Goal: Task Accomplishment & Management: Manage account settings

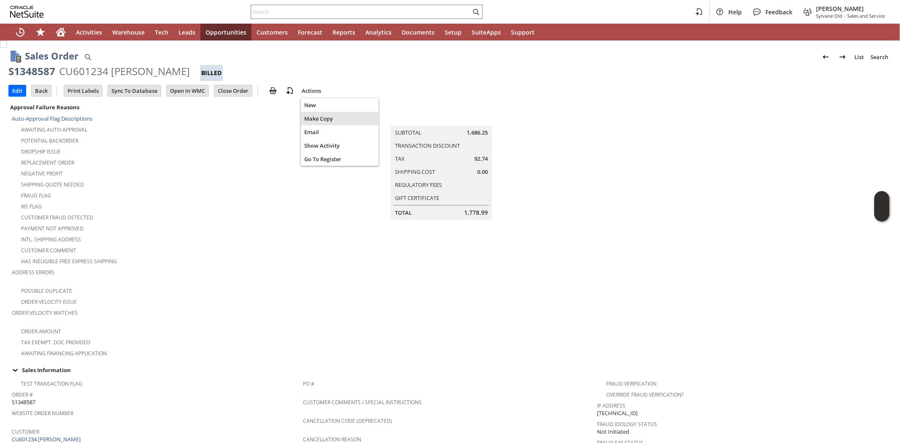
click at [323, 117] on span "Make Copy" at bounding box center [339, 119] width 71 height 8
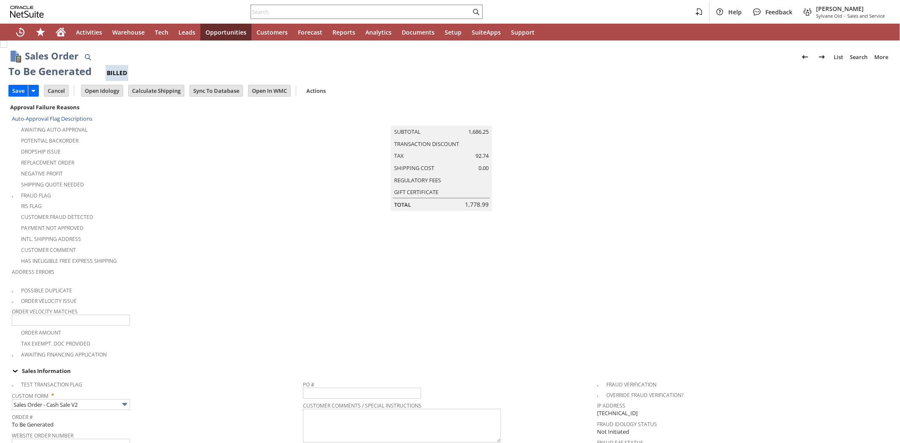
type input "Headquarters - Phone/Fax"
type input "ul3684"
type input "OK"
type input "Make Copy"
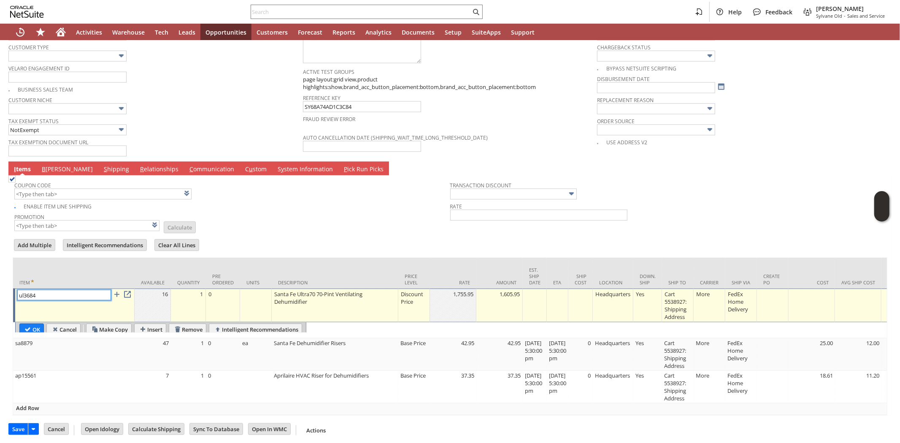
type input "Intelligent Recommendations¹⁰"
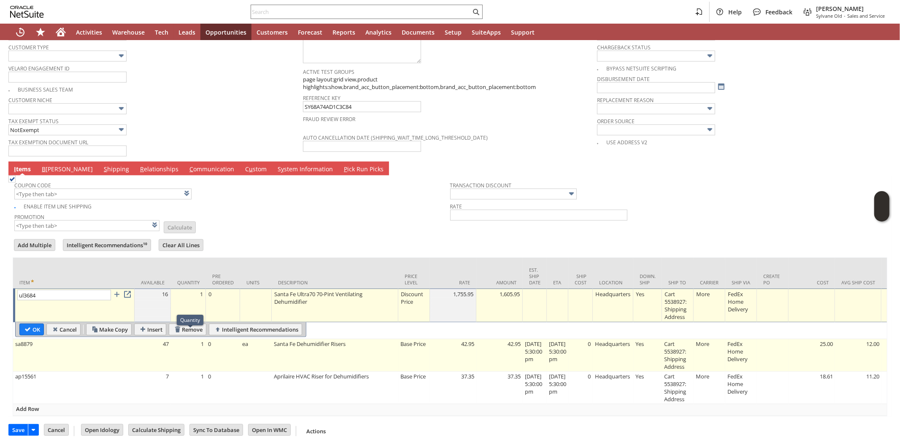
click at [190, 345] on td "1" at bounding box center [188, 355] width 35 height 32
type input "sa8879"
type input "OK"
type input "Make Copy"
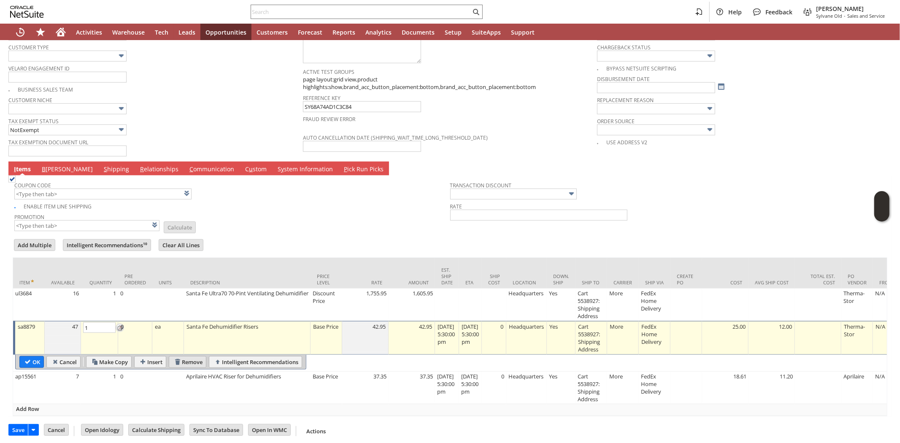
click at [189, 357] on input "Remove" at bounding box center [187, 362] width 37 height 11
type input "ap15561"
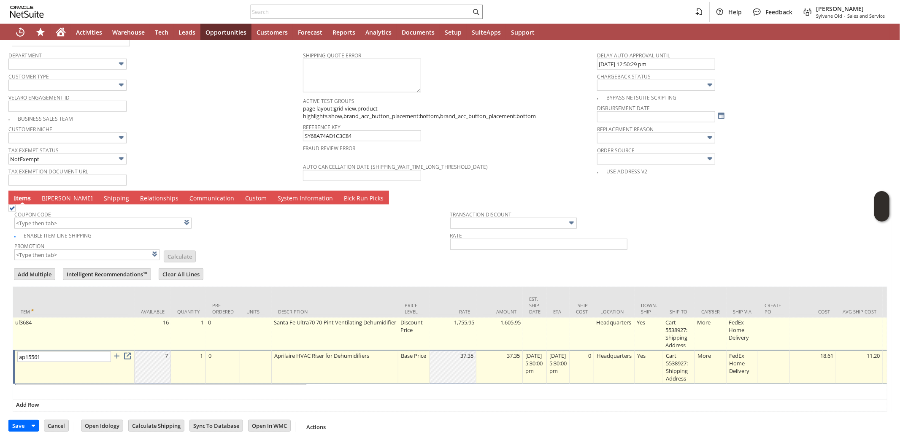
scroll to position [592, 0]
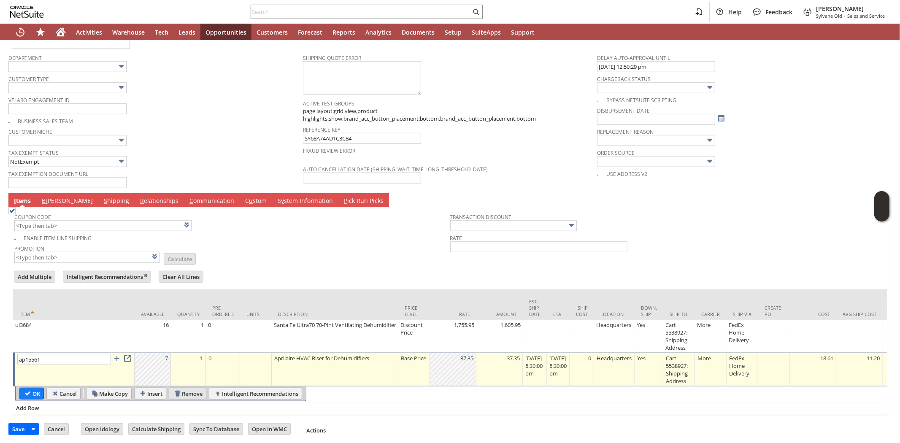
click at [178, 388] on input "Remove" at bounding box center [187, 393] width 37 height 11
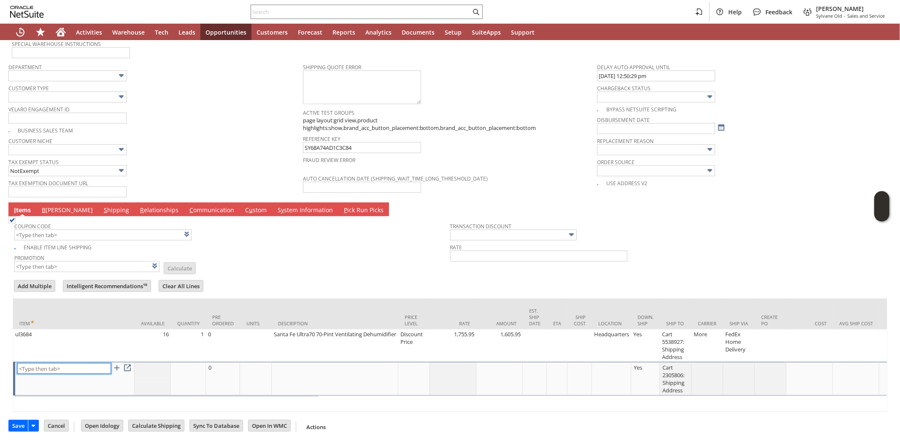
scroll to position [579, 0]
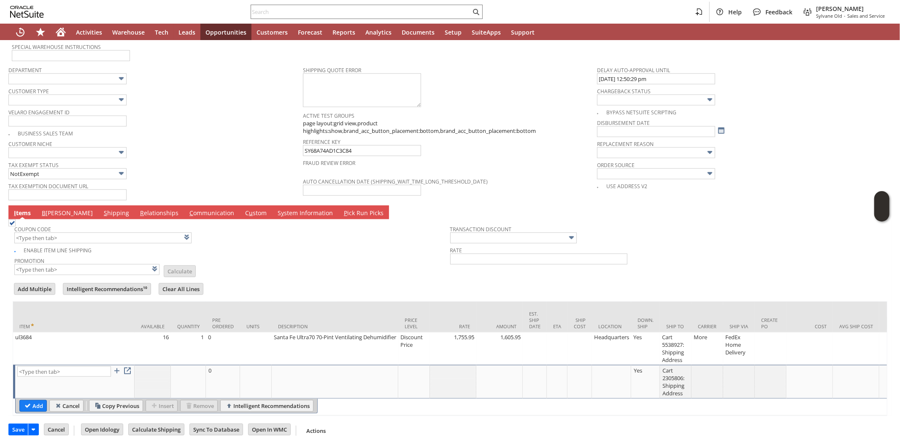
click at [254, 278] on div at bounding box center [450, 280] width 875 height 4
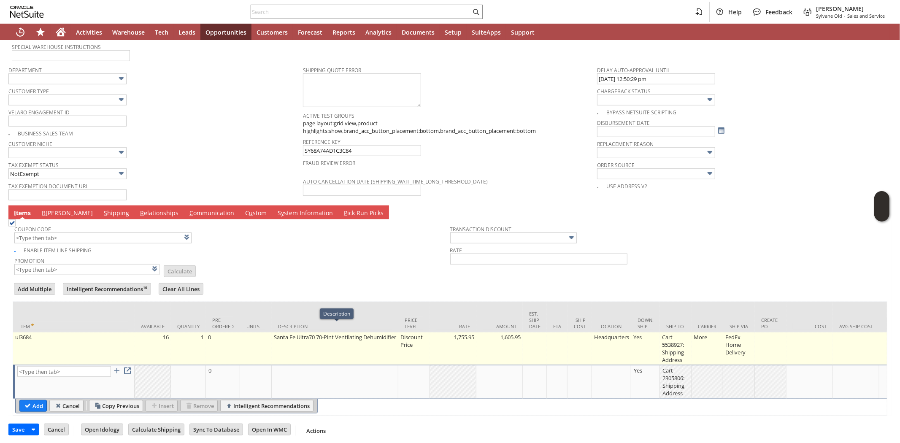
click at [411, 332] on td "Discount Price" at bounding box center [414, 348] width 32 height 32
type input "Disco...rice"
type input "OK"
type input "Make Copy"
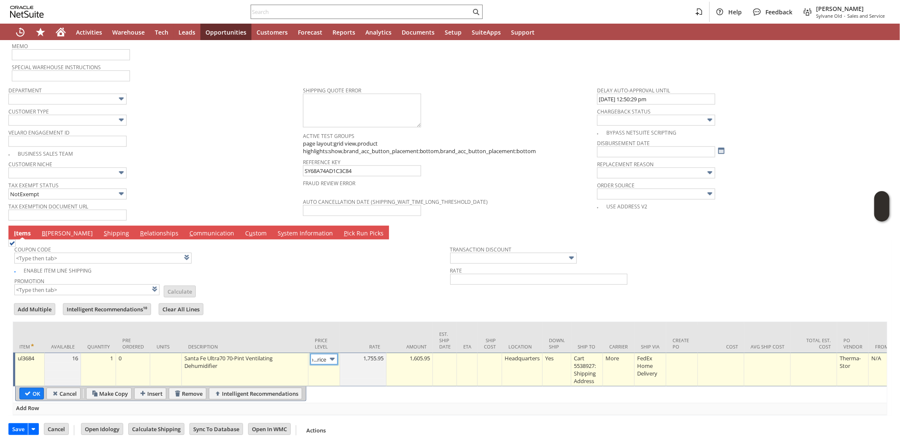
scroll to position [0, 14]
click at [333, 354] on img at bounding box center [332, 359] width 10 height 10
type input "Custom"
click at [378, 354] on div at bounding box center [363, 358] width 42 height 8
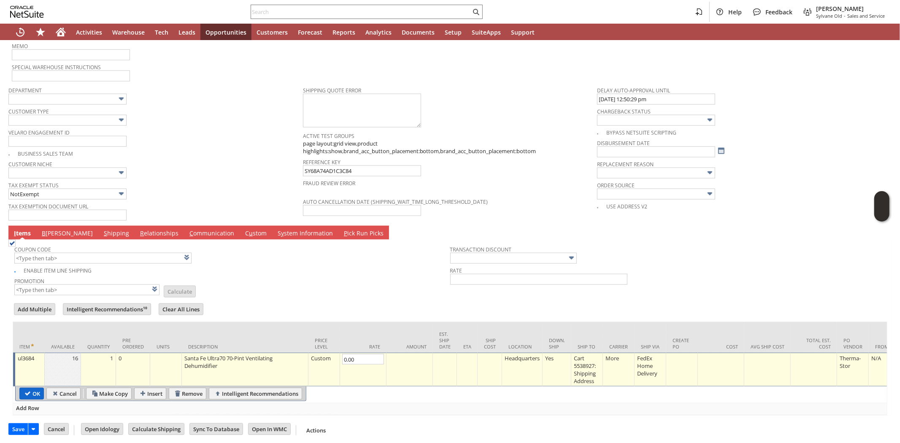
type input "0.00"
click at [28, 388] on input "OK" at bounding box center [32, 393] width 24 height 11
type input "Add"
type input "Copy Previous"
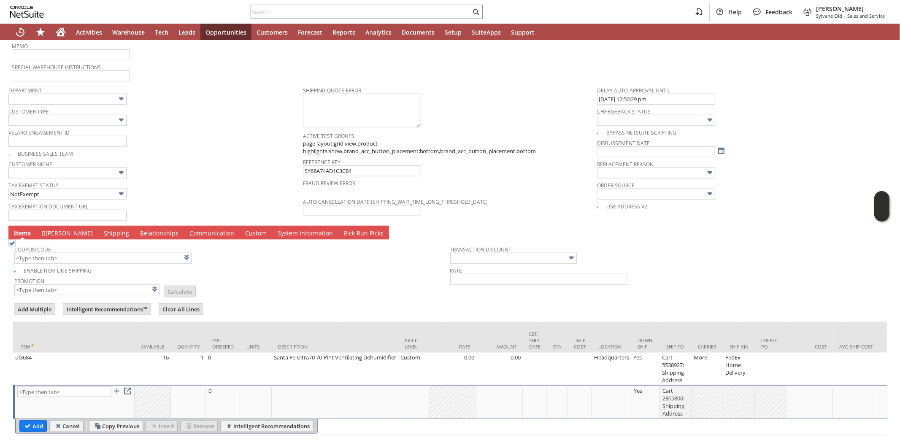
click at [294, 275] on td "Promotion List Calculate" at bounding box center [232, 285] width 436 height 21
click at [47, 229] on link "B illing" at bounding box center [67, 233] width 55 height 9
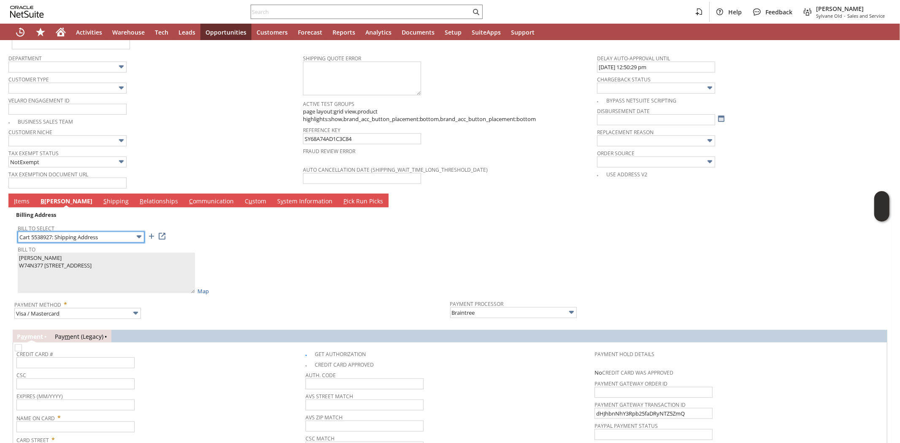
scroll to position [606, 0]
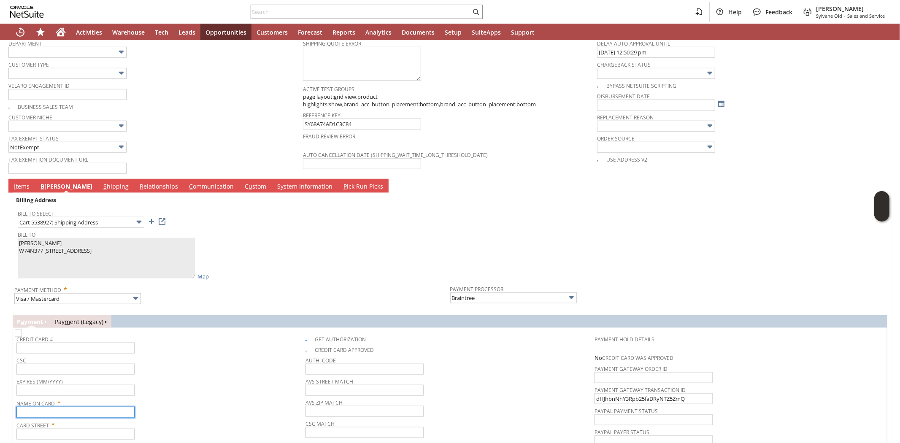
drag, startPoint x: 87, startPoint y: 400, endPoint x: 94, endPoint y: 400, distance: 6.3
click at [87, 407] on input "text" at bounding box center [75, 412] width 118 height 11
paste input "Jeanne M Biber"
type input "Jeanne M Biber"
click at [227, 405] on div "Name On Card * Jeanne M Biber" at bounding box center [158, 407] width 285 height 21
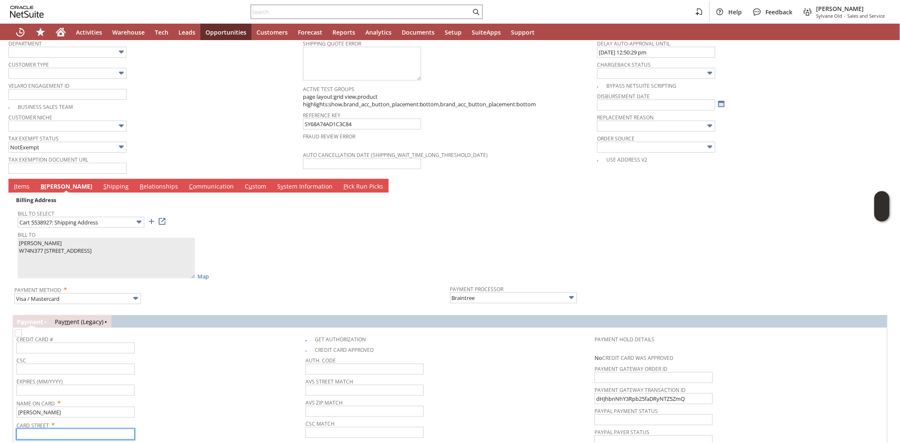
click at [83, 429] on input "text" at bounding box center [75, 434] width 118 height 11
paste input "W74N377 Greystone Drive"
type input "W74N377 Greystone Drive"
drag, startPoint x: 222, startPoint y: 397, endPoint x: 218, endPoint y: 332, distance: 65.1
click at [222, 397] on div "Name On Card * Jeanne M Biber" at bounding box center [158, 407] width 285 height 21
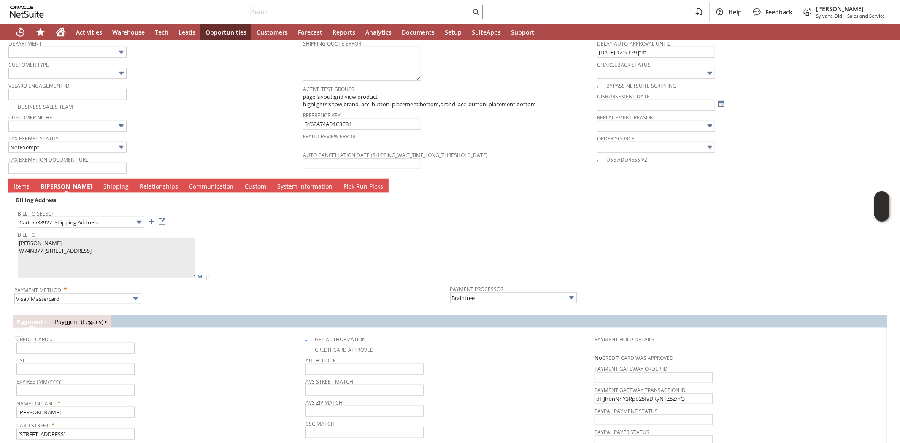
click at [222, 419] on div "Card Street * W74N377 Greystone Drive" at bounding box center [158, 429] width 285 height 21
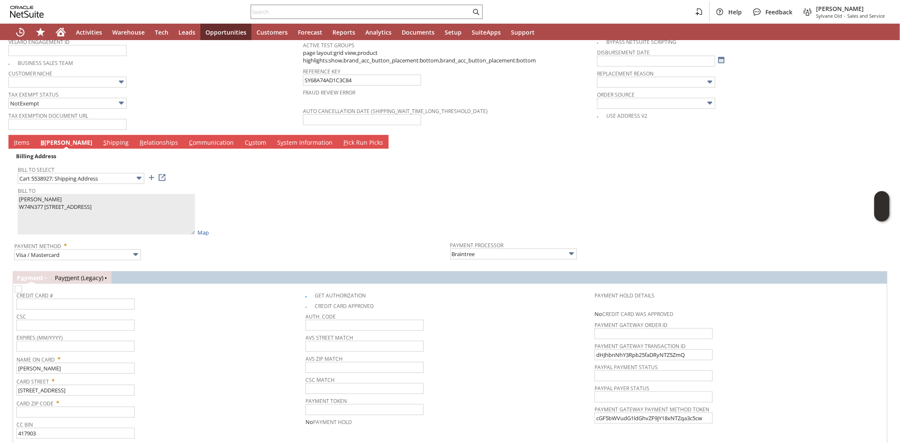
scroll to position [691, 0]
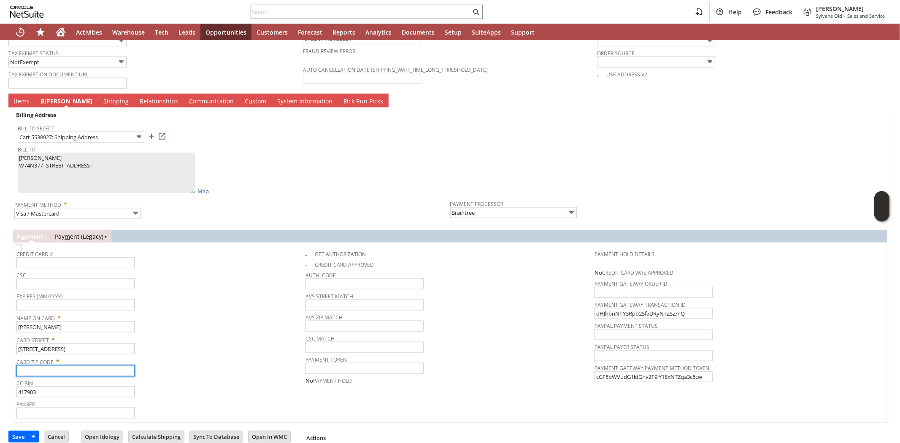
drag, startPoint x: 79, startPoint y: 358, endPoint x: 85, endPoint y: 357, distance: 6.0
click at [79, 365] on input "text" at bounding box center [75, 370] width 118 height 11
paste input "53012"
type input "53012"
click at [259, 361] on div "Card Zip Code * 53012" at bounding box center [158, 365] width 285 height 21
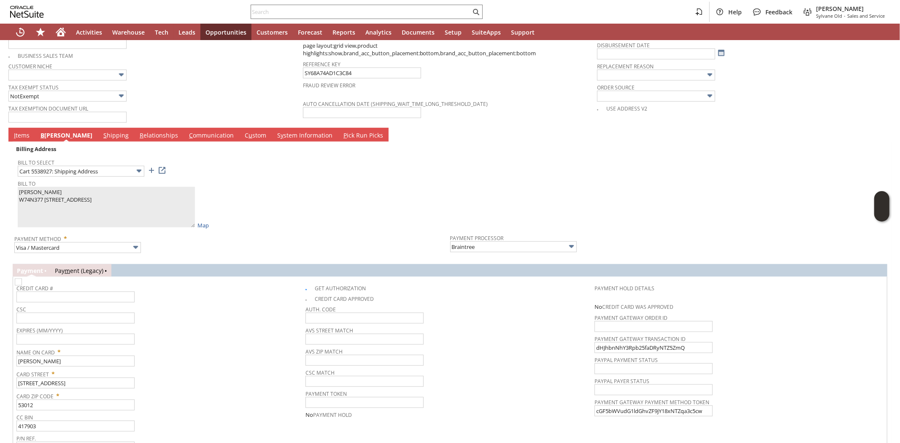
scroll to position [644, 0]
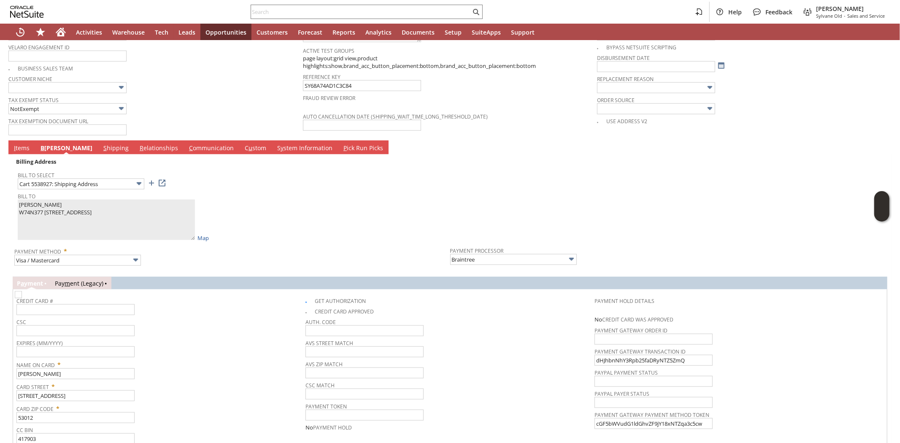
click at [22, 291] on img at bounding box center [18, 294] width 7 height 7
checkbox input "false"
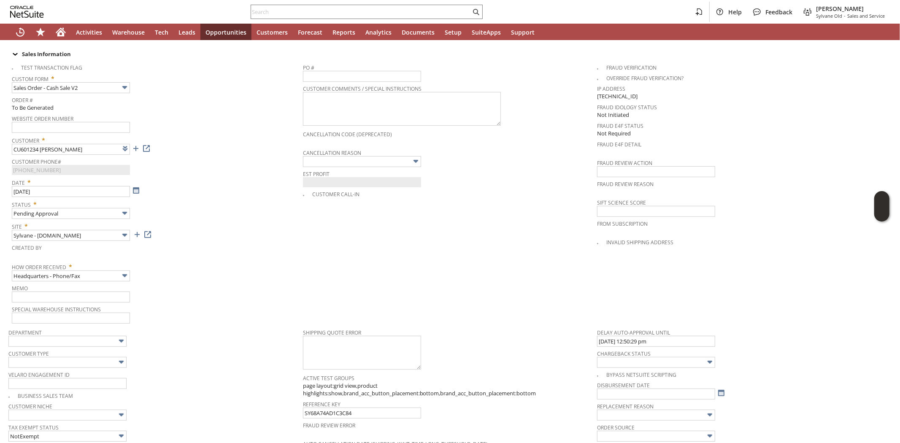
scroll to position [316, 0]
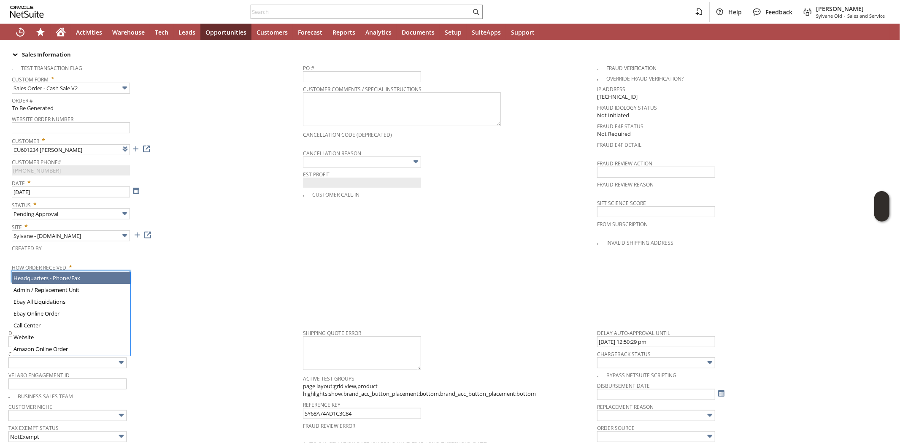
click at [95, 271] on input "Headquarters - Phone/Fax" at bounding box center [71, 276] width 118 height 11
type input "Admin / Replacement Unit"
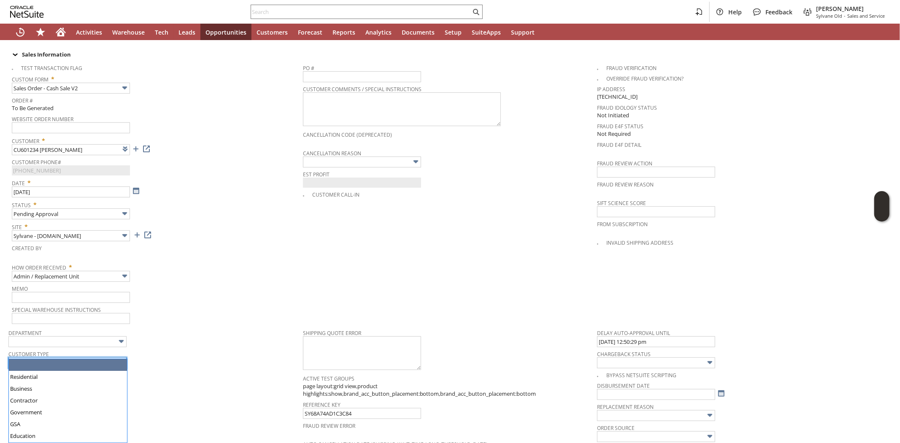
click at [112, 357] on input "text" at bounding box center [67, 362] width 118 height 11
type input "Residential"
click at [225, 369] on span "Velaro Engagement ID" at bounding box center [153, 373] width 290 height 9
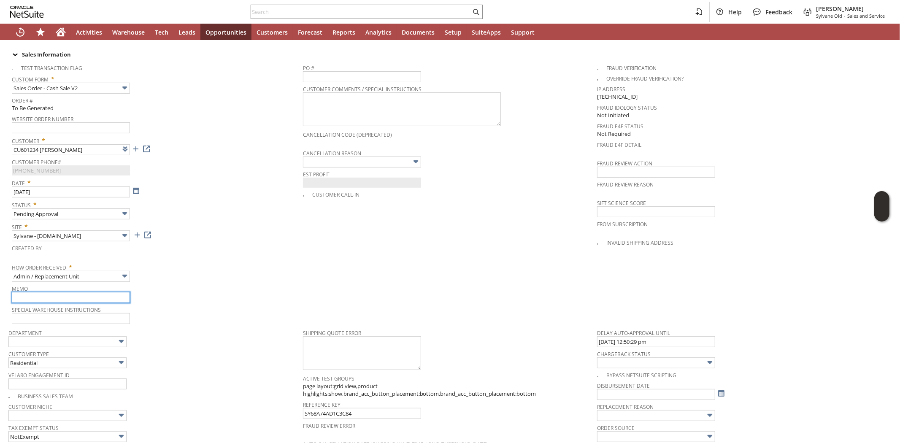
click at [85, 292] on input "text" at bounding box center [71, 297] width 118 height 11
type input "Replacement order"
click at [218, 304] on span "Special Warehouse Instructions" at bounding box center [155, 308] width 287 height 9
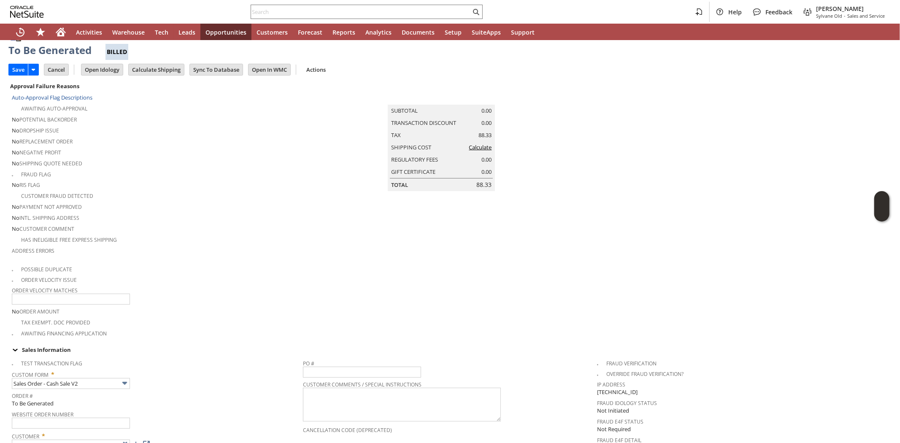
scroll to position [0, 0]
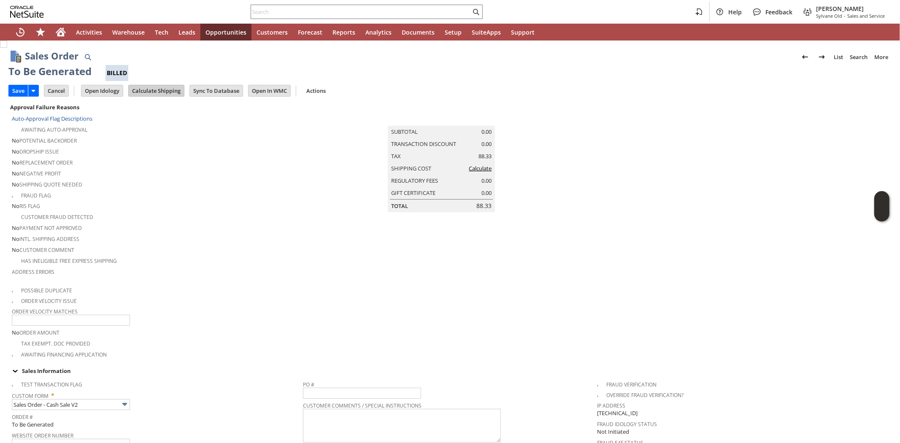
click at [148, 89] on input "Calculate Shipping" at bounding box center [156, 90] width 55 height 11
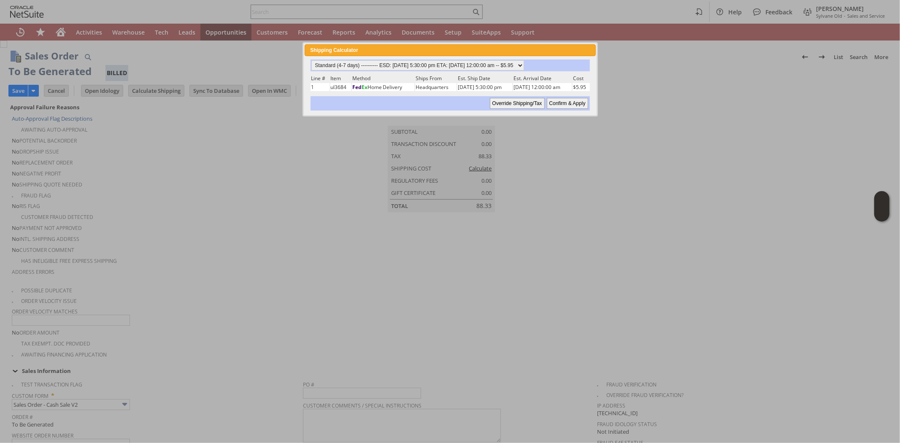
click at [560, 100] on input "Confirm & Apply" at bounding box center [567, 103] width 41 height 11
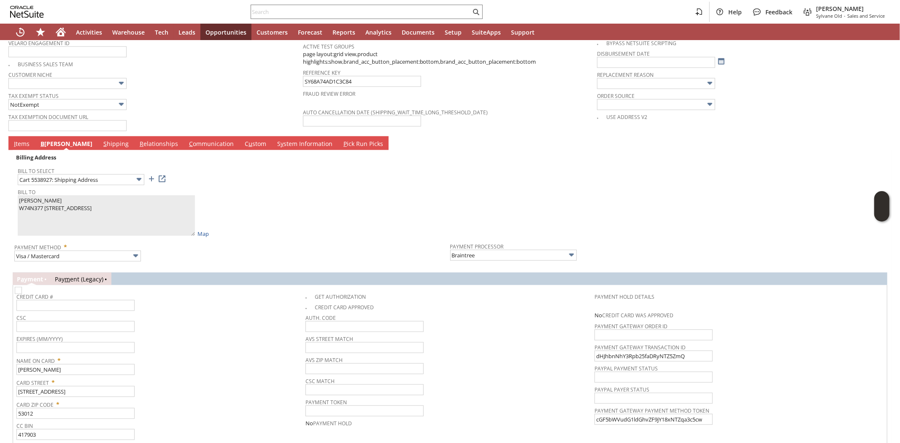
scroll to position [656, 0]
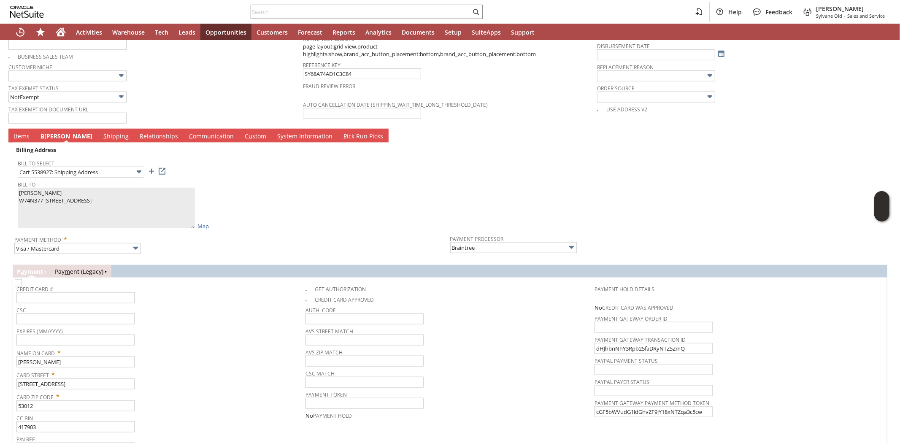
click at [20, 132] on link "I tems" at bounding box center [22, 136] width 20 height 9
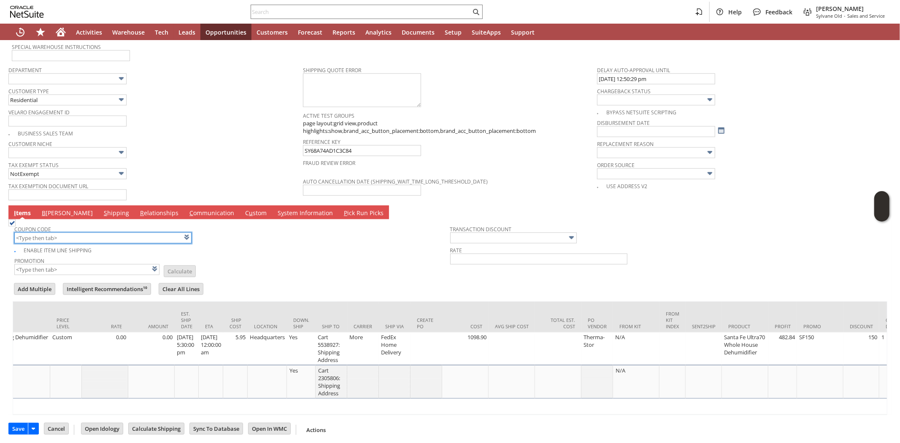
scroll to position [0, 291]
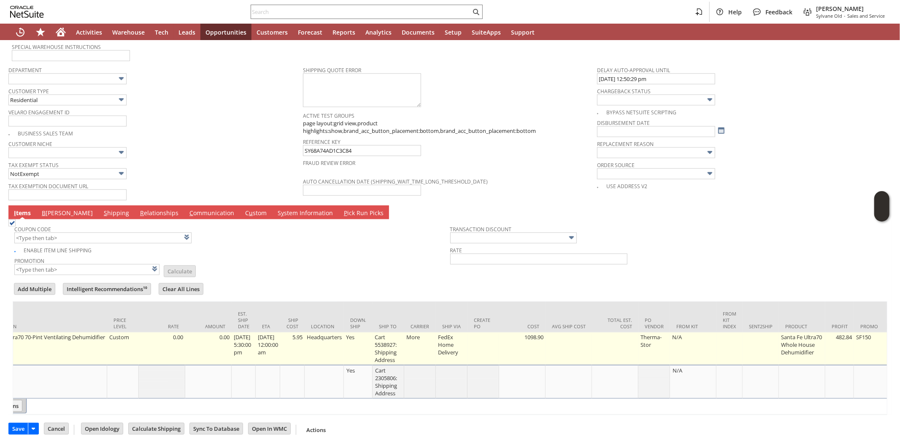
click at [299, 336] on td "5.95" at bounding box center [292, 348] width 24 height 32
type input "5.95"
type input "OK"
type input "Make Copy"
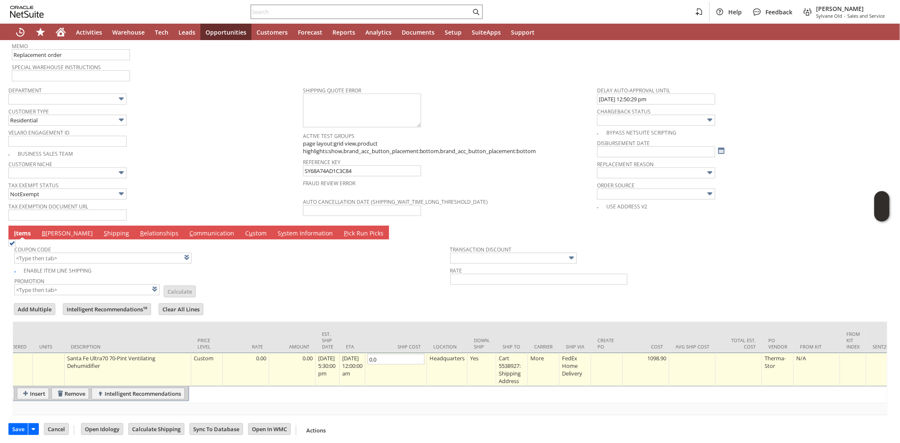
scroll to position [0, 0]
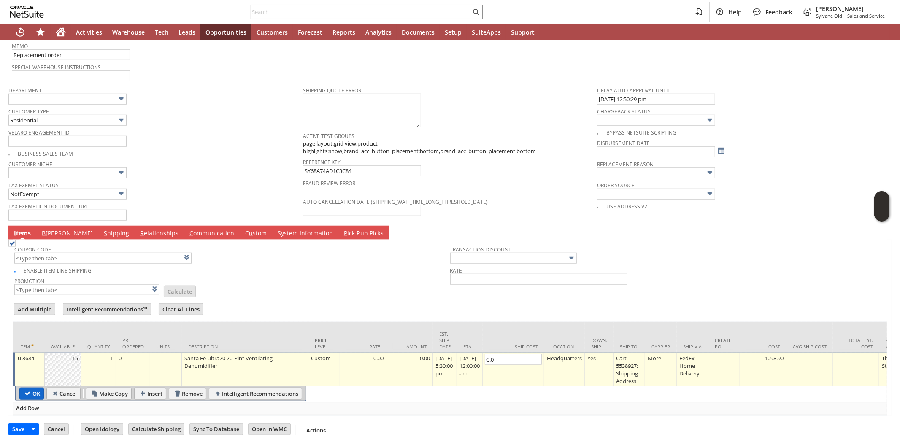
type input "0.0"
click at [32, 388] on input "OK" at bounding box center [32, 393] width 24 height 11
type input "Add"
type input "Copy Previous"
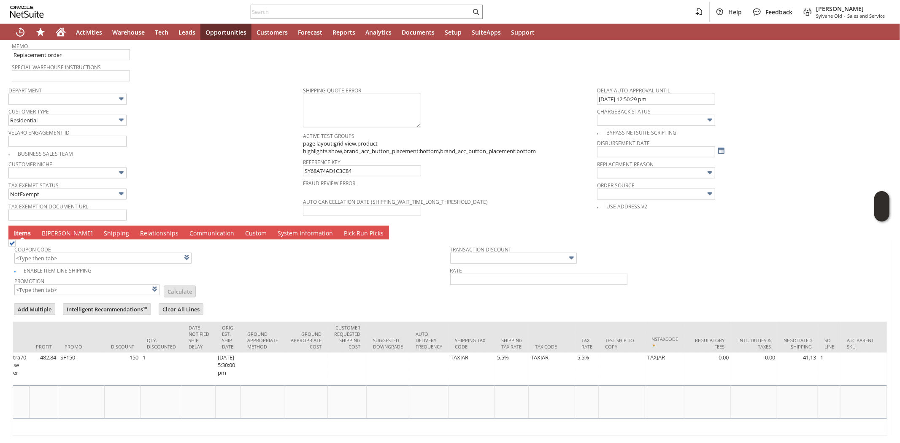
scroll to position [0, 1178]
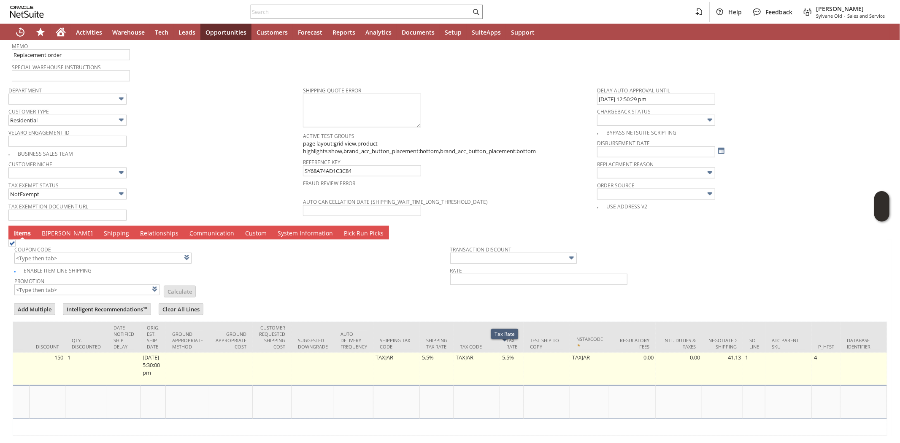
click at [501, 353] on td "5.5%" at bounding box center [512, 369] width 24 height 32
type input "5.5%"
type input "OK"
type input "Make Copy"
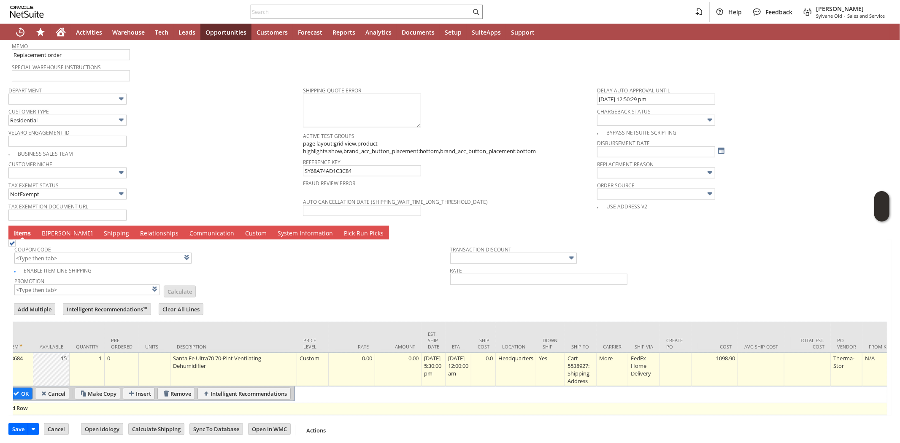
scroll to position [0, 3]
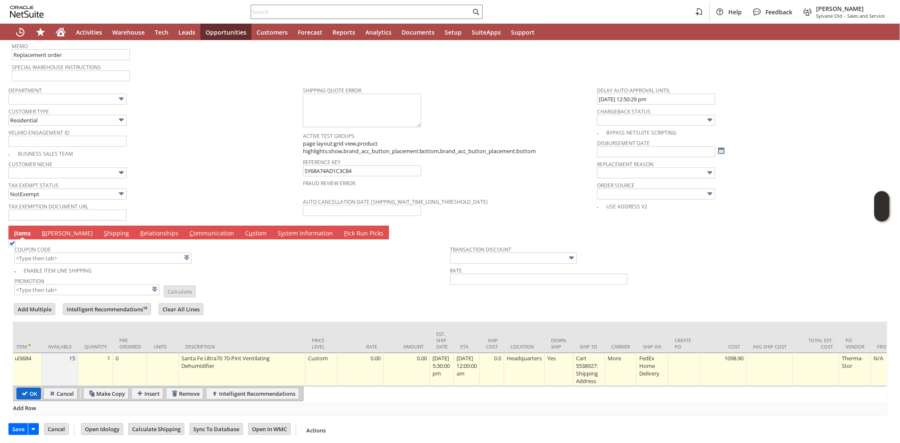
type input "0.0%"
click at [27, 388] on input "OK" at bounding box center [29, 393] width 24 height 11
type input "Add"
type input "Copy Previous"
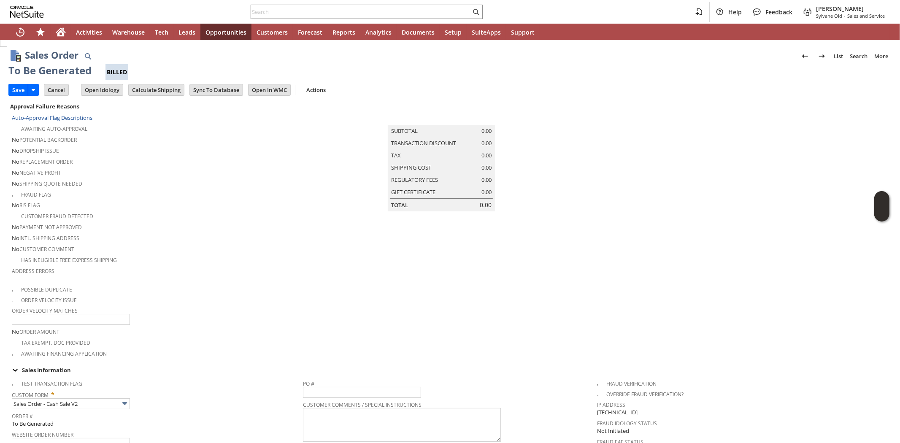
scroll to position [0, 0]
click at [21, 88] on input "Save" at bounding box center [18, 90] width 19 height 11
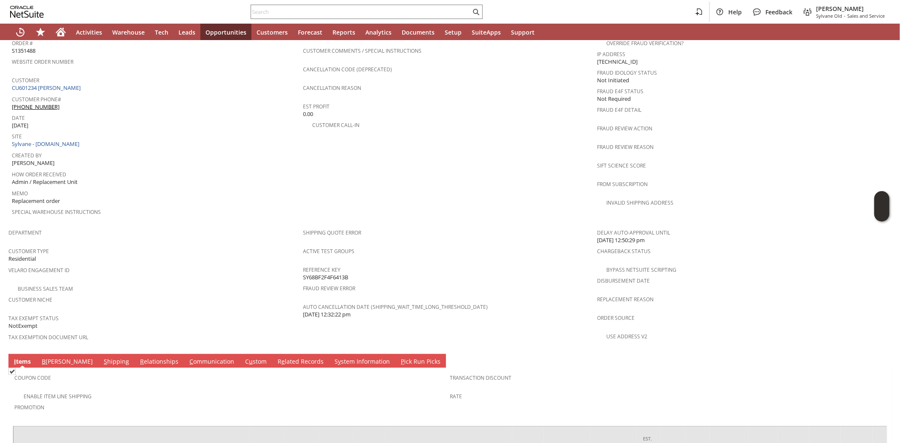
scroll to position [328, 0]
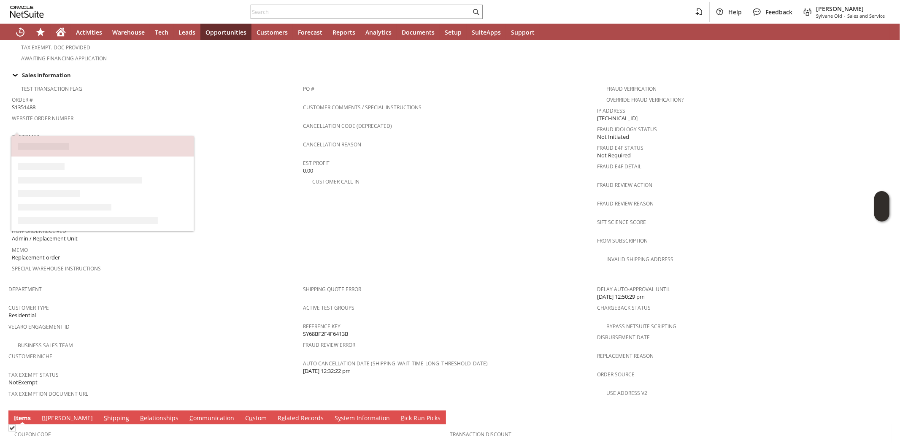
click at [70, 141] on link "CU601234 [PERSON_NAME]" at bounding box center [47, 145] width 71 height 8
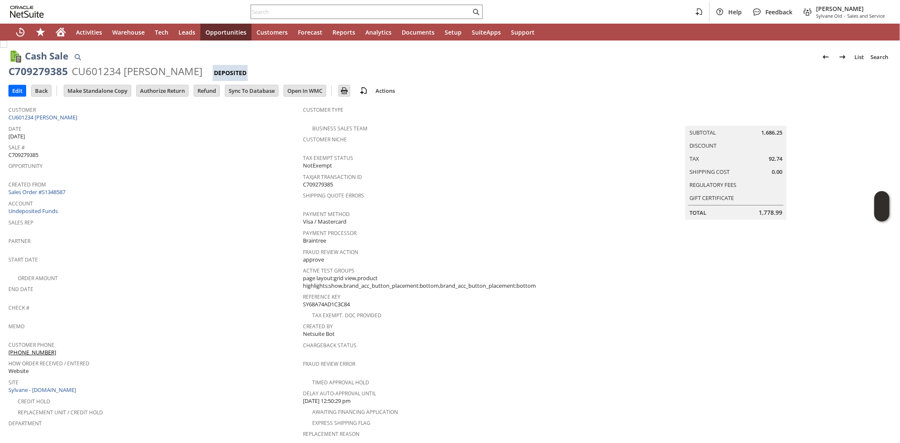
click at [190, 254] on span "Start Date" at bounding box center [153, 259] width 290 height 10
click at [164, 93] on input "Authorize Return" at bounding box center [162, 90] width 51 height 11
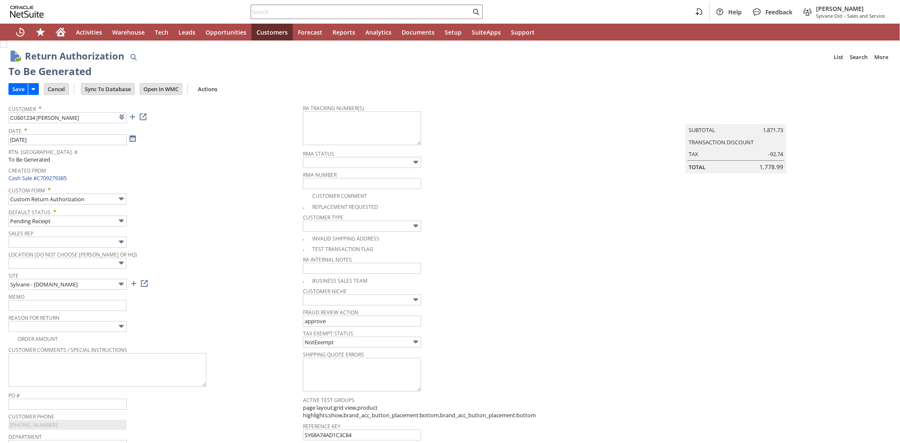
type input "Add"
type input "Copy Previous"
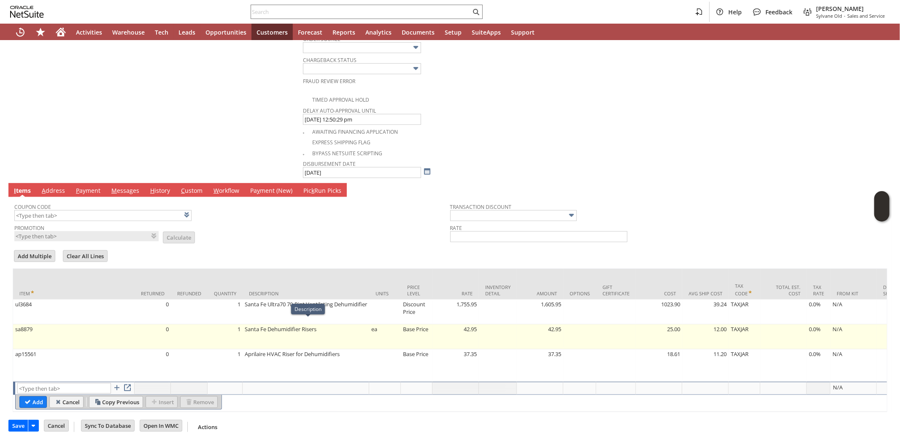
click at [358, 330] on td "Santa Fe Dehumidifier Risers" at bounding box center [306, 336] width 127 height 25
type textarea "Santa Fe Dehumidifier Risers"
type input "42.95"
type input "OK"
type input "Make Copy"
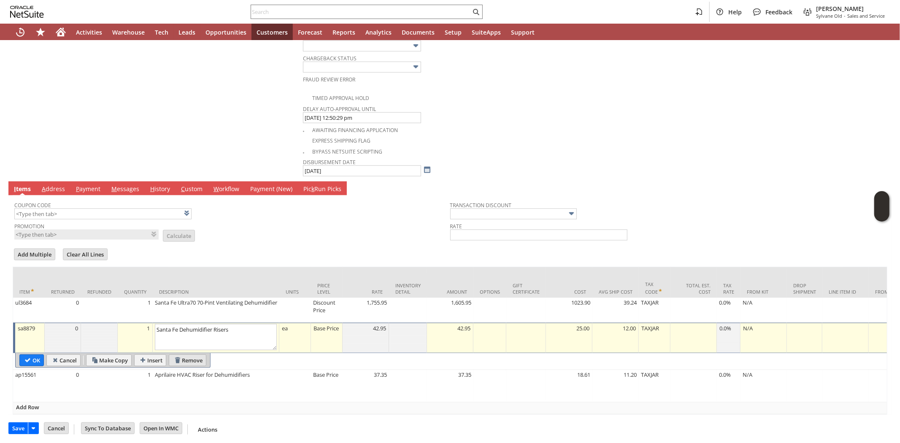
click at [191, 361] on input "Remove" at bounding box center [187, 360] width 37 height 11
type input "ap15561"
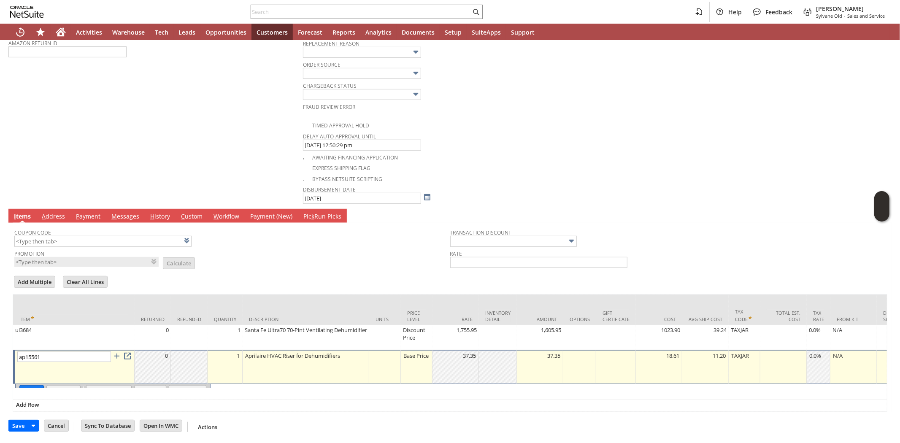
scroll to position [418, 0]
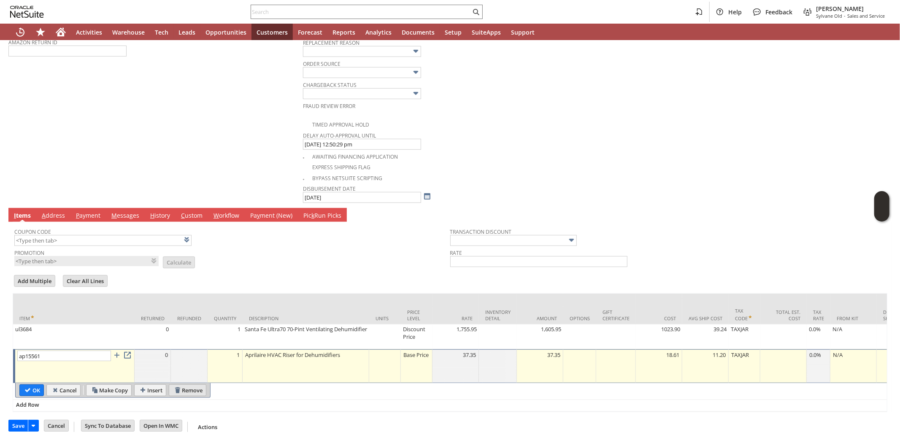
click at [192, 389] on input "Remove" at bounding box center [187, 390] width 37 height 11
type input "Add"
type input "Copy Previous"
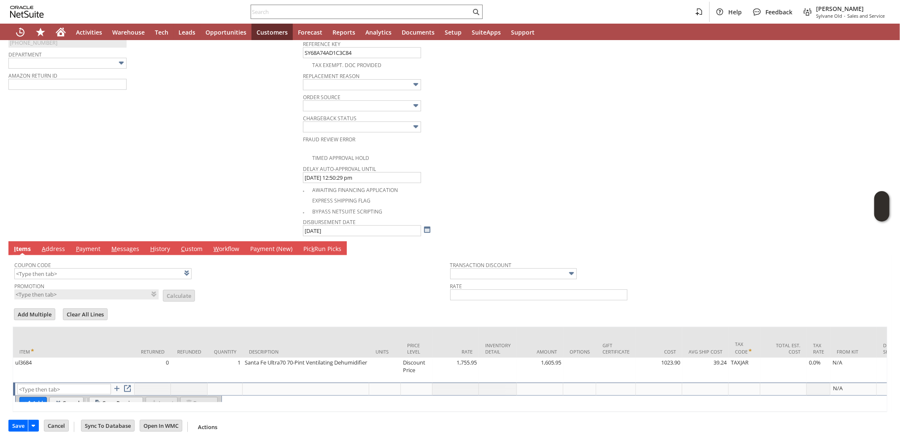
scroll to position [386, 0]
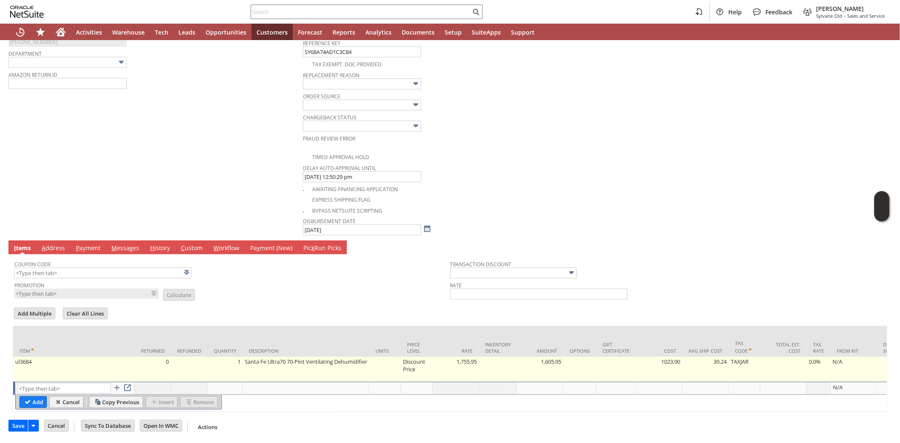
click at [419, 361] on td "Discount Price" at bounding box center [417, 369] width 32 height 25
type input "Disco...rice"
type input "ul3684"
type input "OK"
type input "Make Copy"
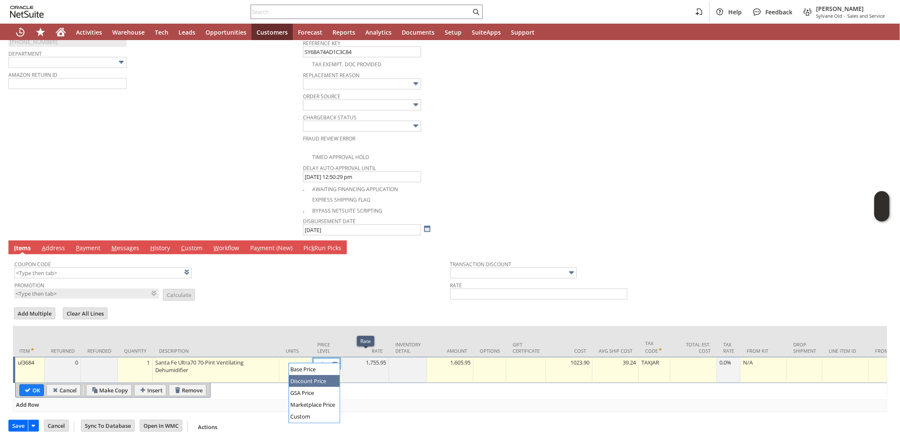
scroll to position [0, 0]
click at [339, 359] on img at bounding box center [335, 364] width 10 height 10
drag, startPoint x: 315, startPoint y: 414, endPoint x: 378, endPoint y: 362, distance: 82.4
type input "Custom"
click at [378, 361] on td at bounding box center [366, 370] width 46 height 26
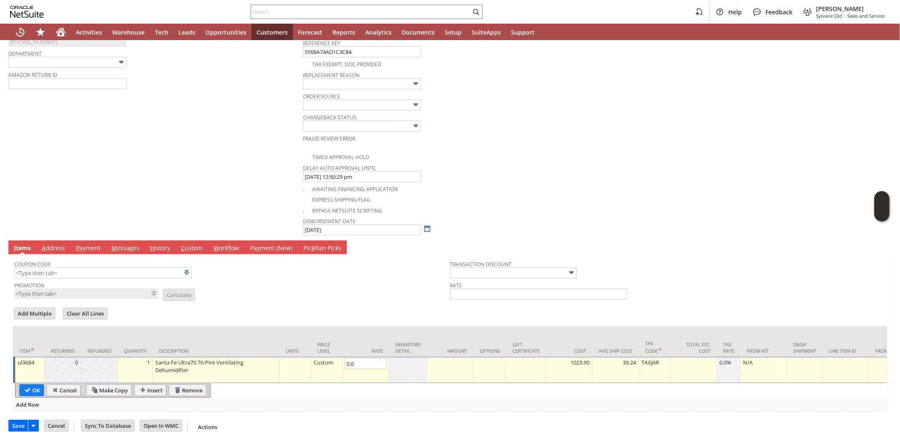
type input "0.00"
click at [30, 390] on input "OK" at bounding box center [32, 390] width 24 height 11
type input "Add"
type input "Copy Previous"
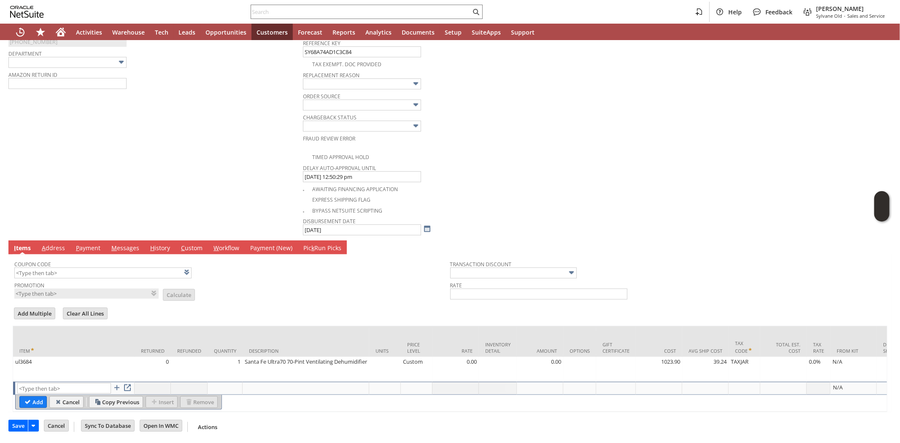
click at [254, 279] on td "Promotion List Calculate" at bounding box center [232, 289] width 436 height 20
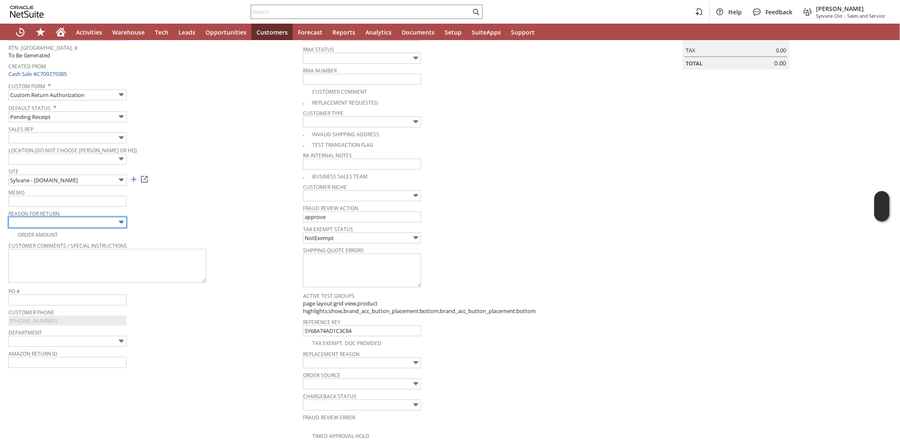
click at [57, 222] on input "text" at bounding box center [67, 222] width 118 height 11
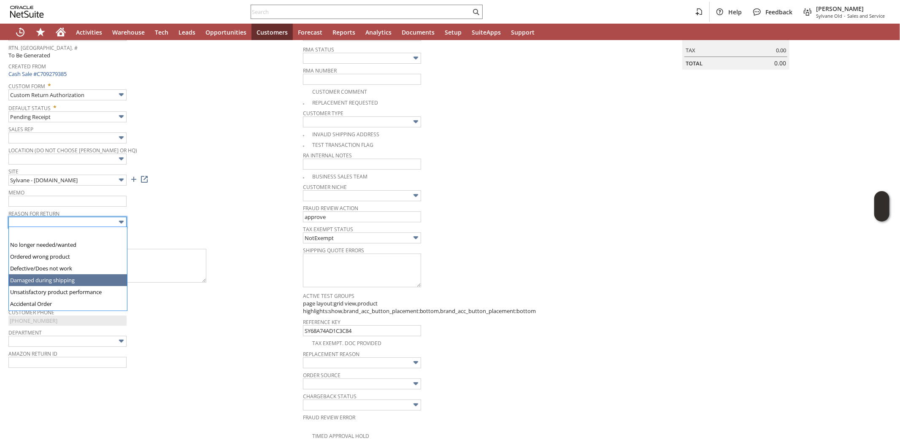
type input "Damaged during shipping"
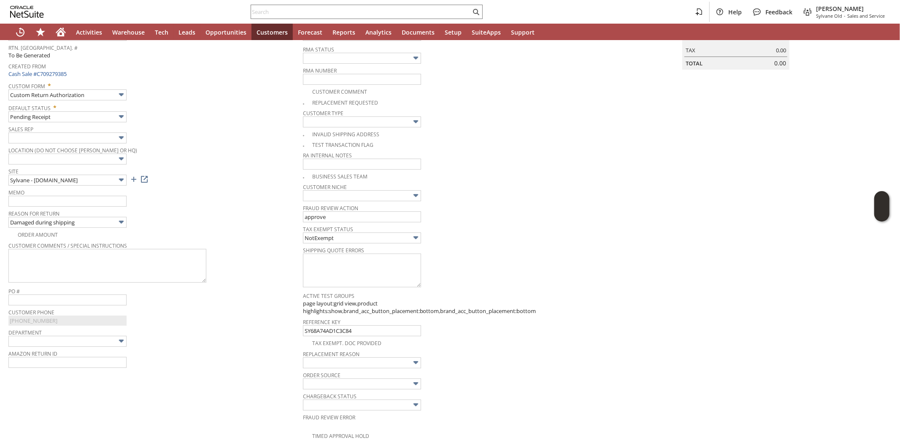
click at [131, 218] on div "Reason For Return Damaged during shipping" at bounding box center [153, 218] width 290 height 20
click at [70, 199] on input "text" at bounding box center [67, 201] width 118 height 11
click at [67, 199] on input "Damaged in shipping. Fedex returning back to us." at bounding box center [67, 201] width 118 height 11
type input "Damaged in shipping."
click at [233, 193] on span "Memo" at bounding box center [153, 190] width 290 height 9
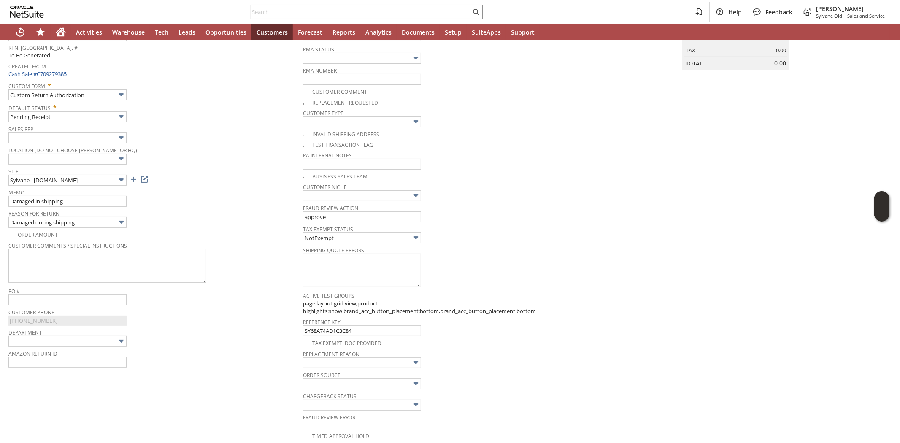
scroll to position [0, 0]
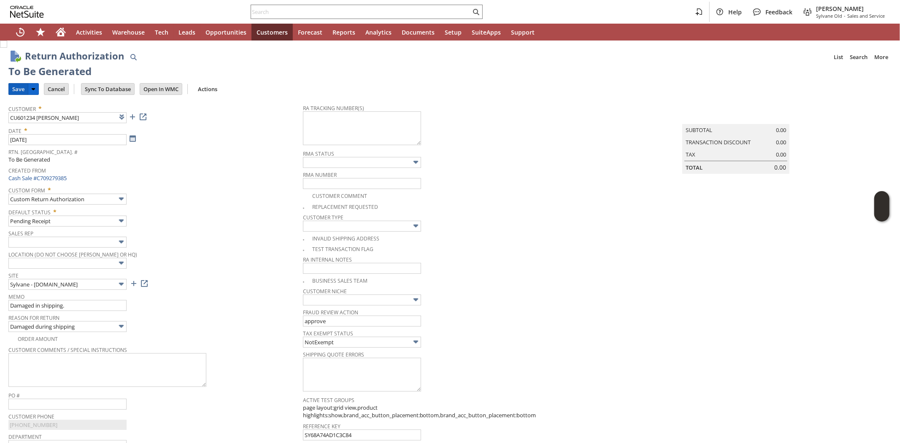
click at [17, 85] on input "Save" at bounding box center [18, 89] width 19 height 11
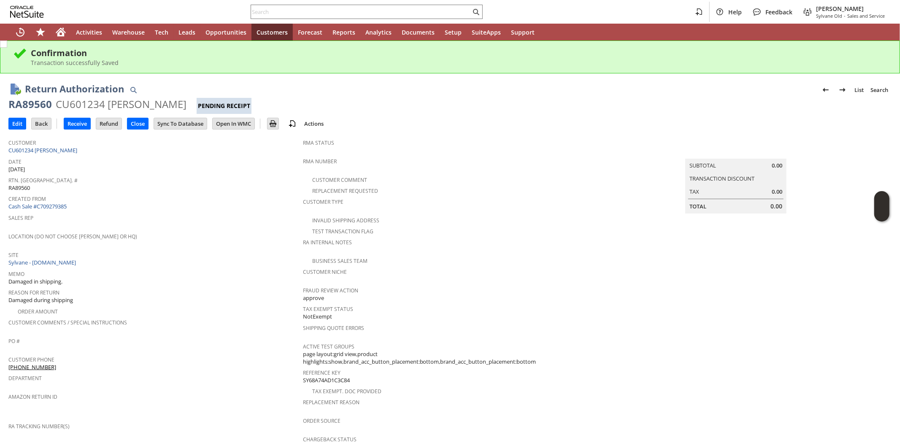
click at [184, 204] on div "Created From Cash Sale #C709279385" at bounding box center [153, 202] width 290 height 18
click at [270, 11] on input "text" at bounding box center [361, 12] width 220 height 10
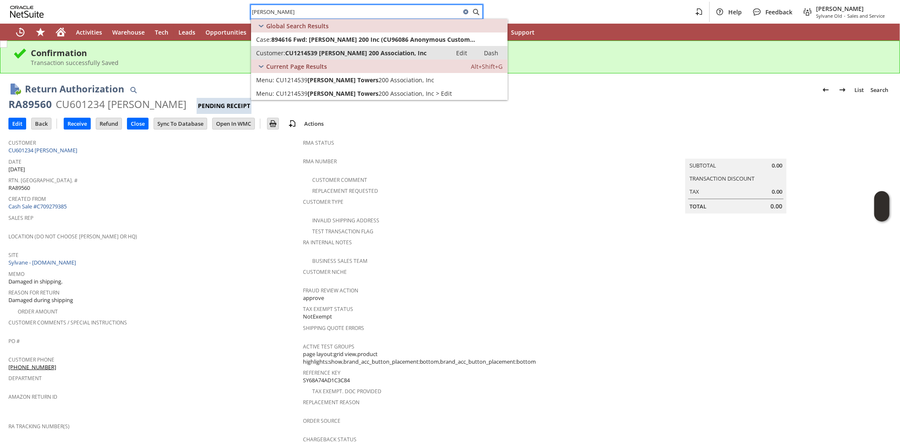
type input "[PERSON_NAME]"
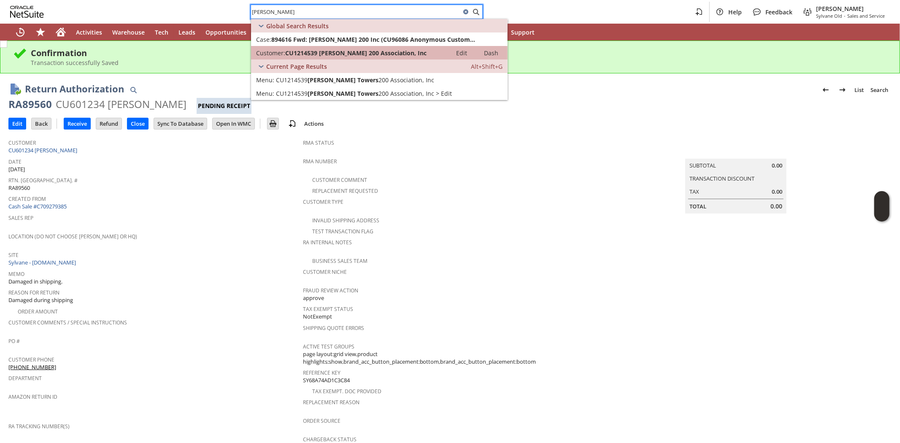
click at [307, 55] on span "CU1214539 [PERSON_NAME] 200 Association, Inc" at bounding box center [355, 53] width 141 height 8
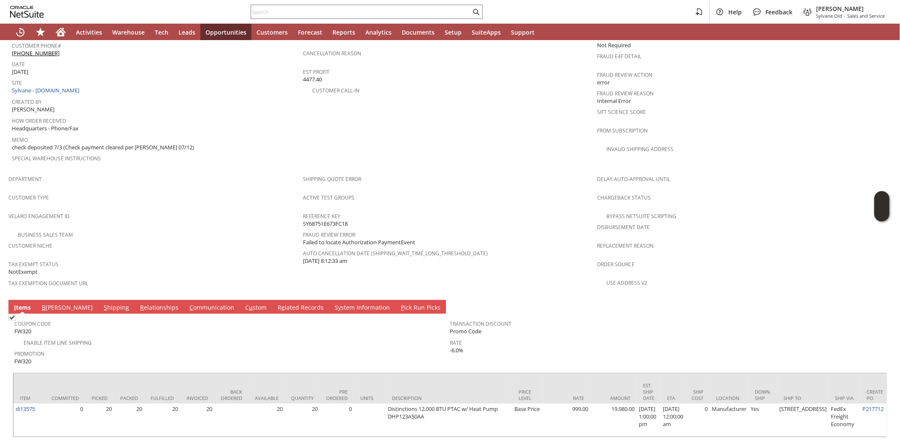
scroll to position [409, 0]
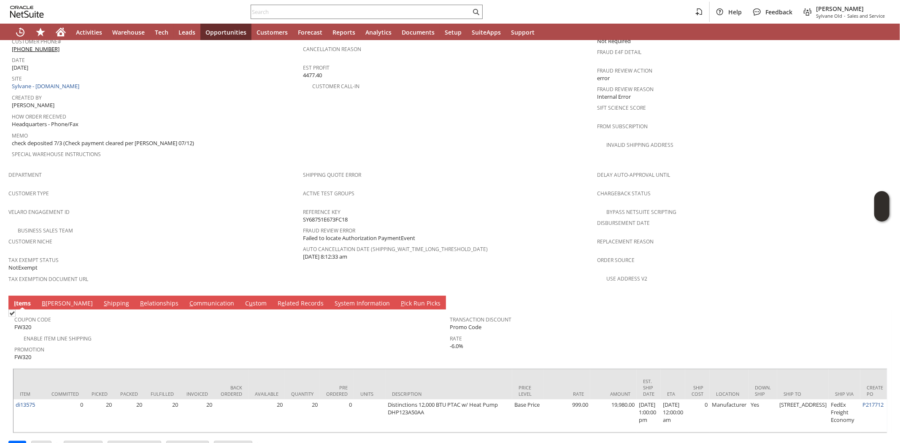
click at [102, 299] on link "S hipping" at bounding box center [117, 303] width 30 height 9
